Goal: Task Accomplishment & Management: Manage account settings

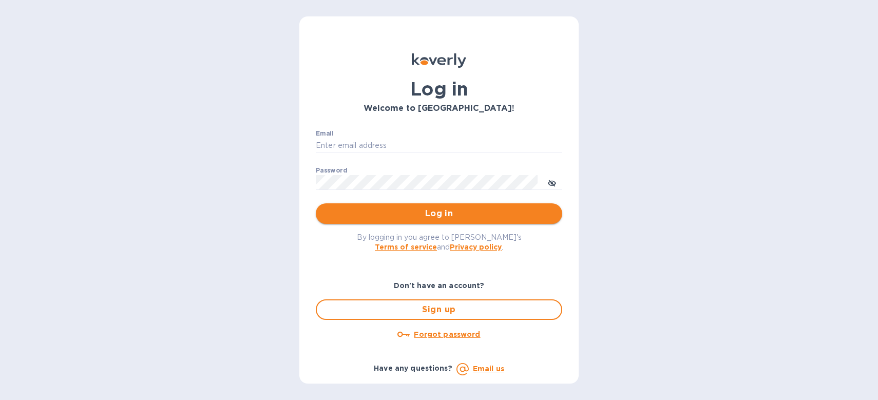
type input "[PERSON_NAME][EMAIL_ADDRESS][DOMAIN_NAME]"
click at [475, 209] on span "Log in" at bounding box center [439, 214] width 230 height 12
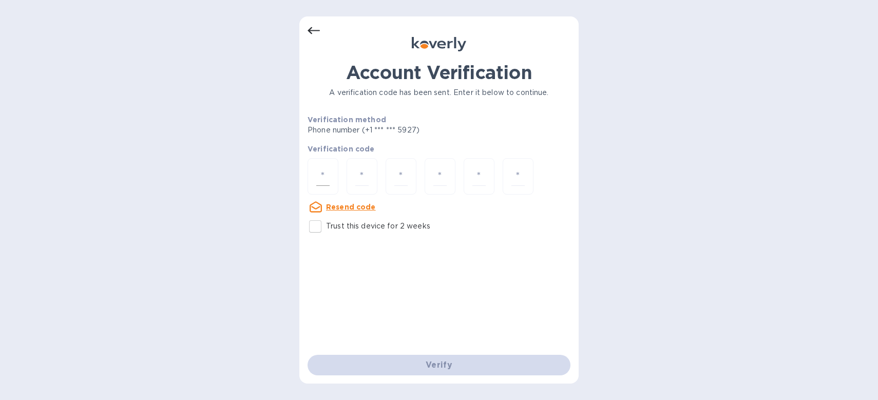
click at [326, 185] on div at bounding box center [323, 176] width 31 height 36
click at [365, 210] on u "Resend code" at bounding box center [351, 207] width 50 height 8
click at [321, 182] on input "number" at bounding box center [322, 176] width 13 height 19
type input "4"
type input "6"
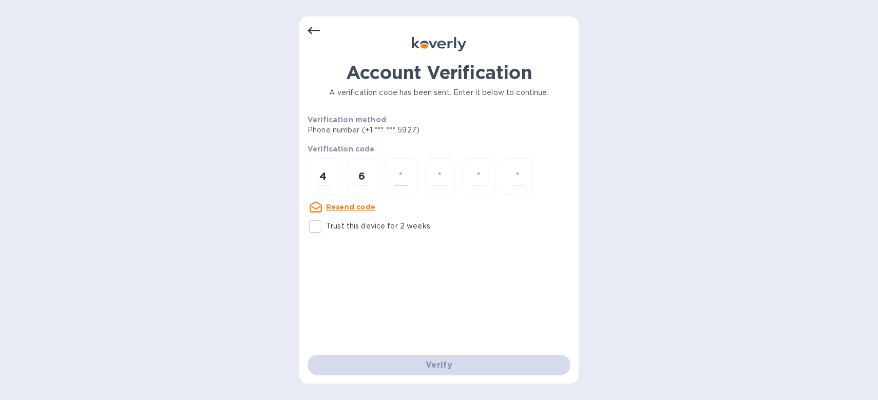
type input "1"
type input "8"
type input "6"
type input "5"
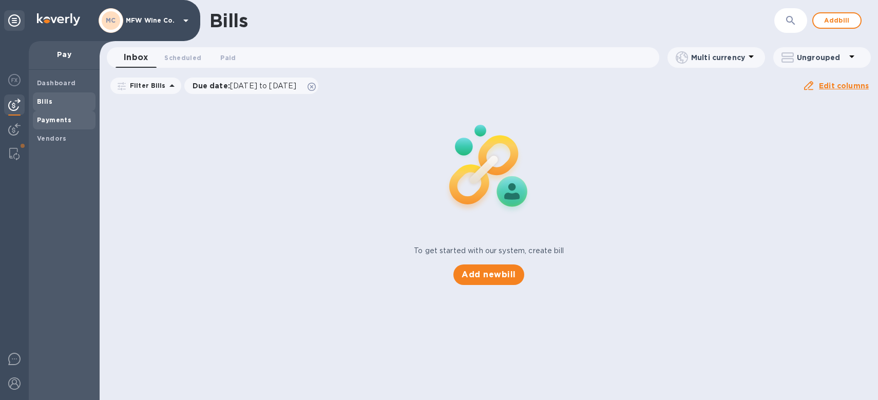
click at [74, 119] on span "Payments" at bounding box center [64, 120] width 54 height 10
